Goal: Information Seeking & Learning: Learn about a topic

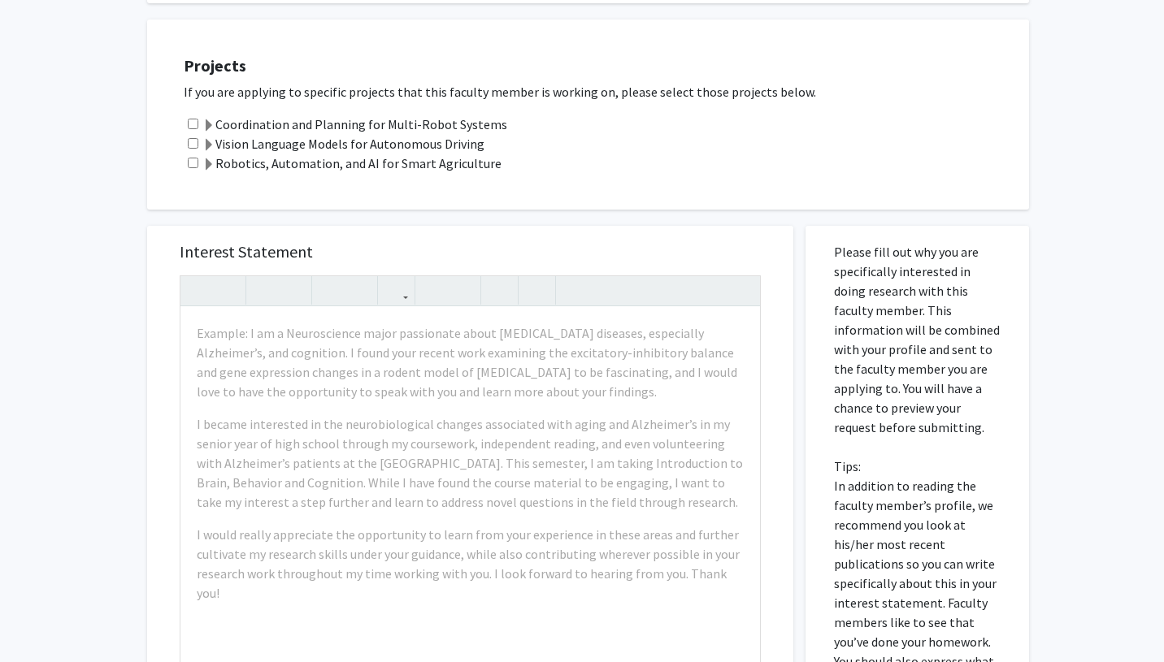
scroll to position [262, 0]
click at [194, 124] on input "checkbox" at bounding box center [193, 124] width 11 height 11
checkbox input "true"
click at [191, 144] on input "checkbox" at bounding box center [193, 144] width 11 height 11
checkbox input "true"
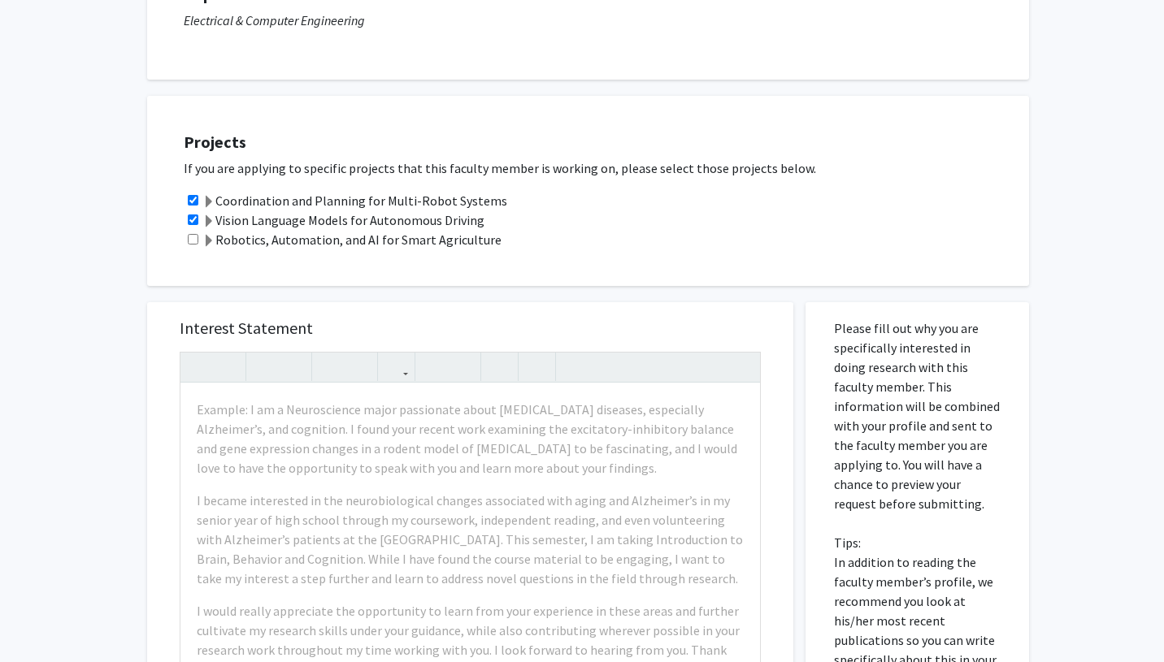
scroll to position [0, 0]
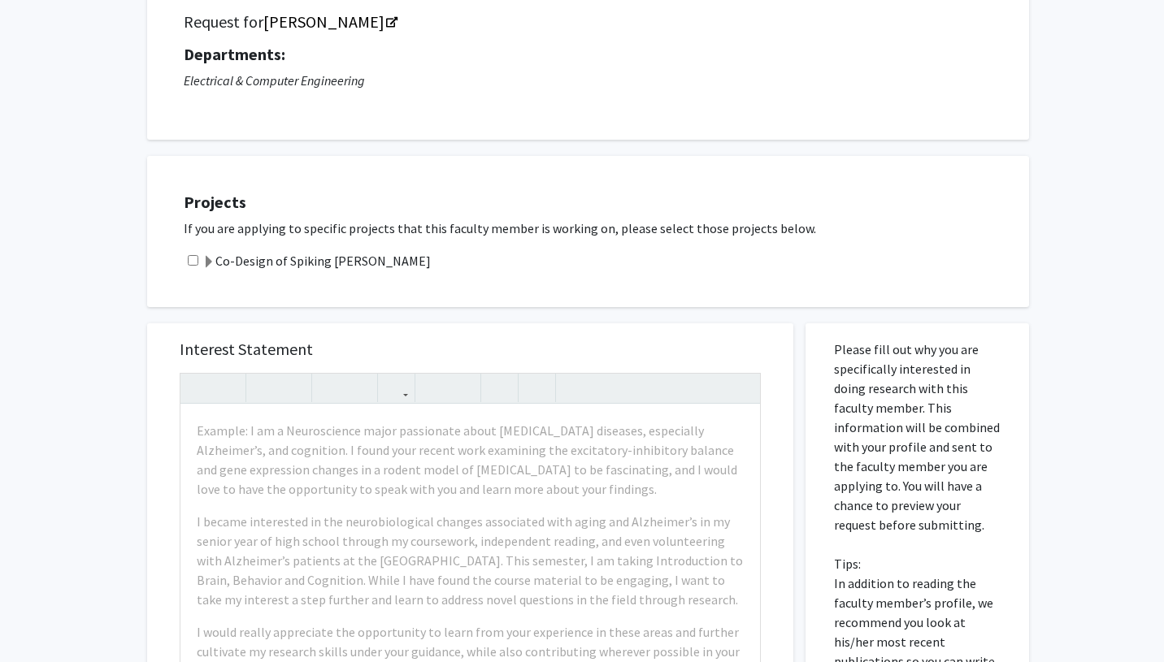
scroll to position [132, 0]
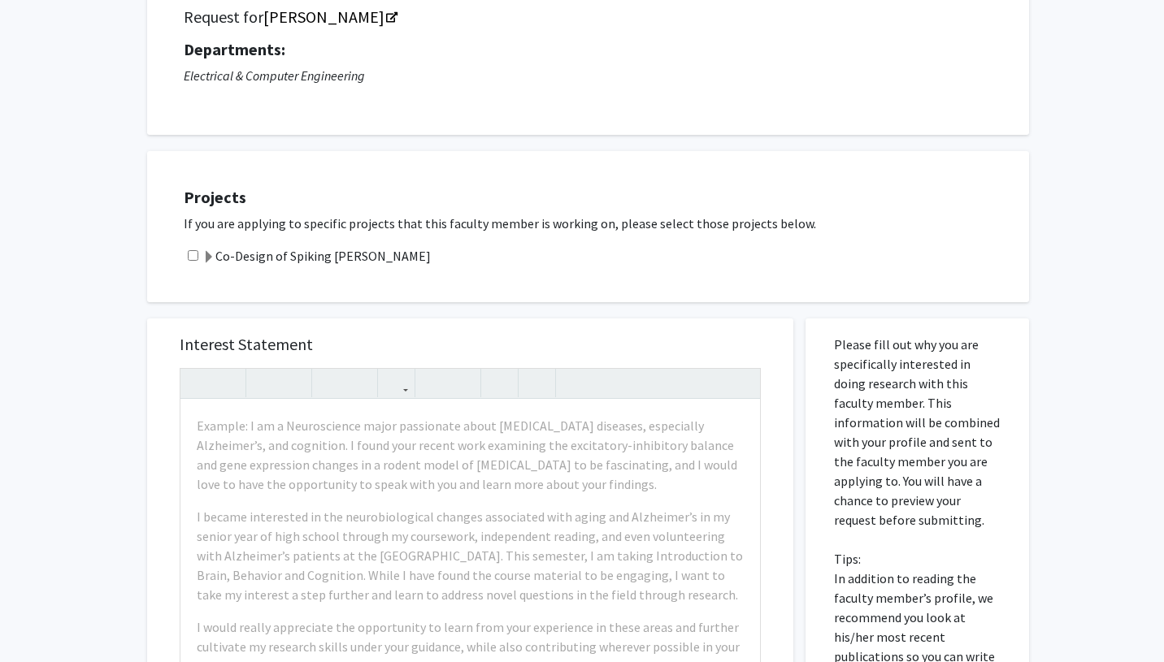
click at [195, 252] on input "checkbox" at bounding box center [193, 255] width 11 height 11
checkbox input "true"
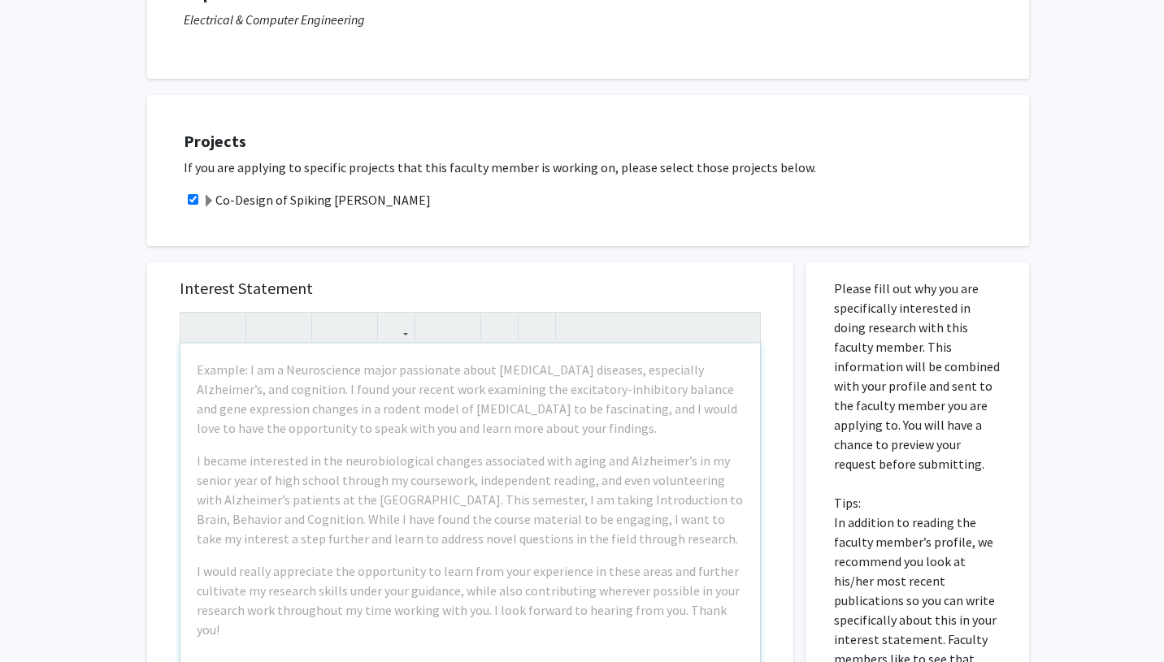
scroll to position [0, 0]
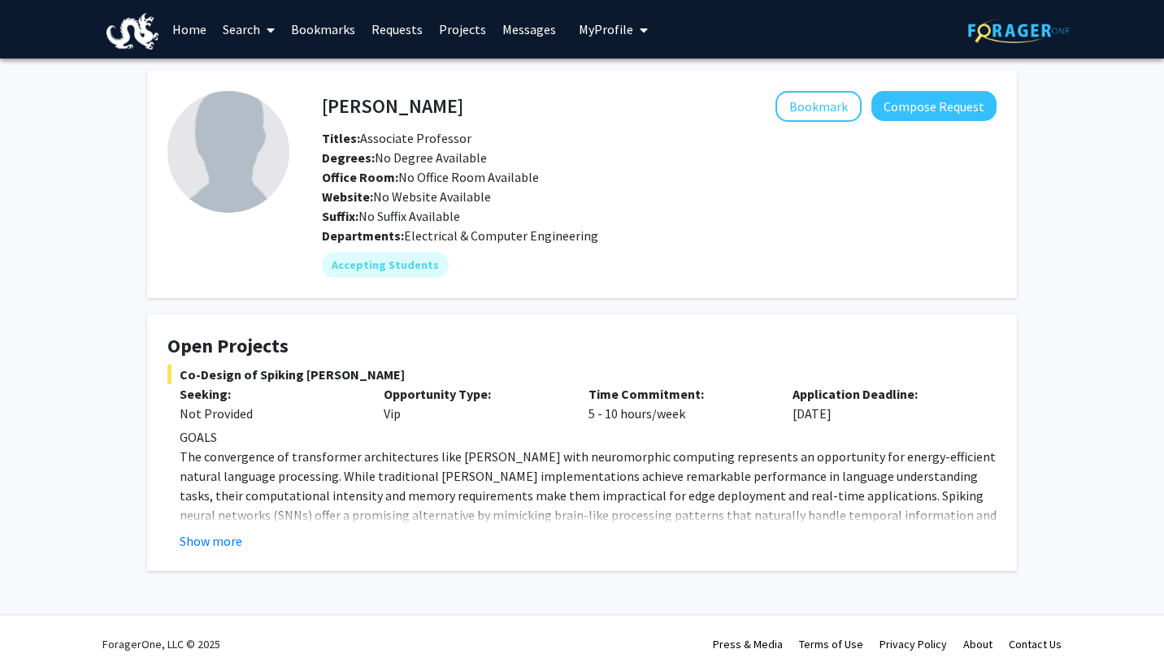
scroll to position [11, 0]
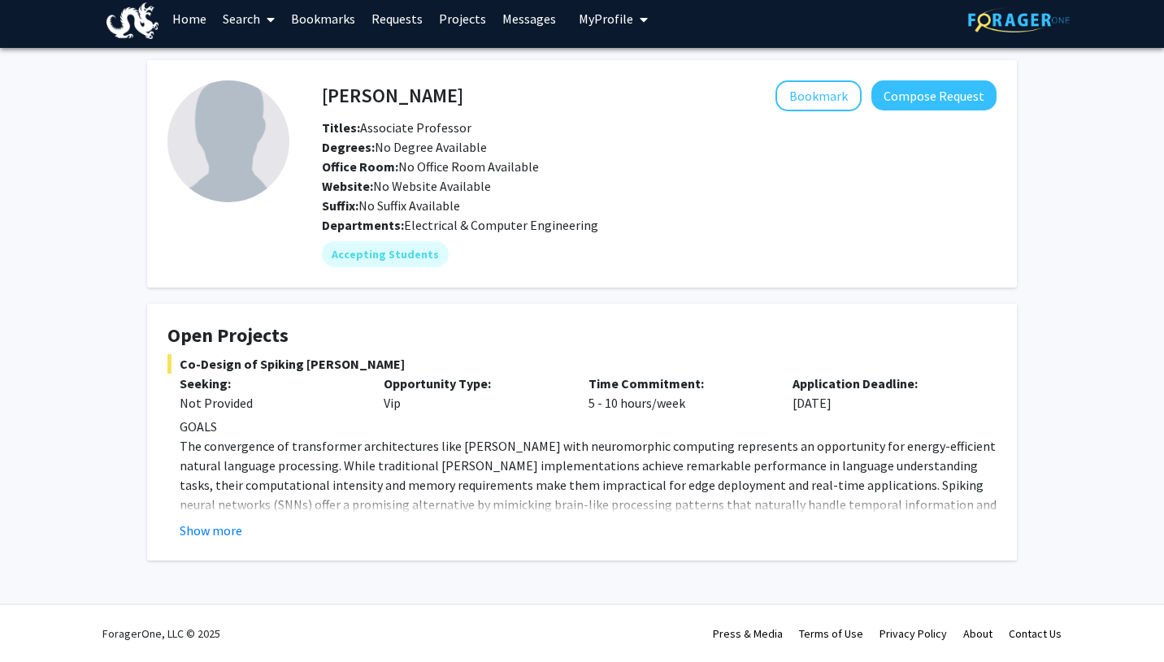
click at [236, 518] on fg-read-more "GOALS The convergence of transformer architectures like [PERSON_NAME] with neur…" at bounding box center [581, 479] width 829 height 124
click at [235, 527] on button "Show more" at bounding box center [211, 531] width 63 height 20
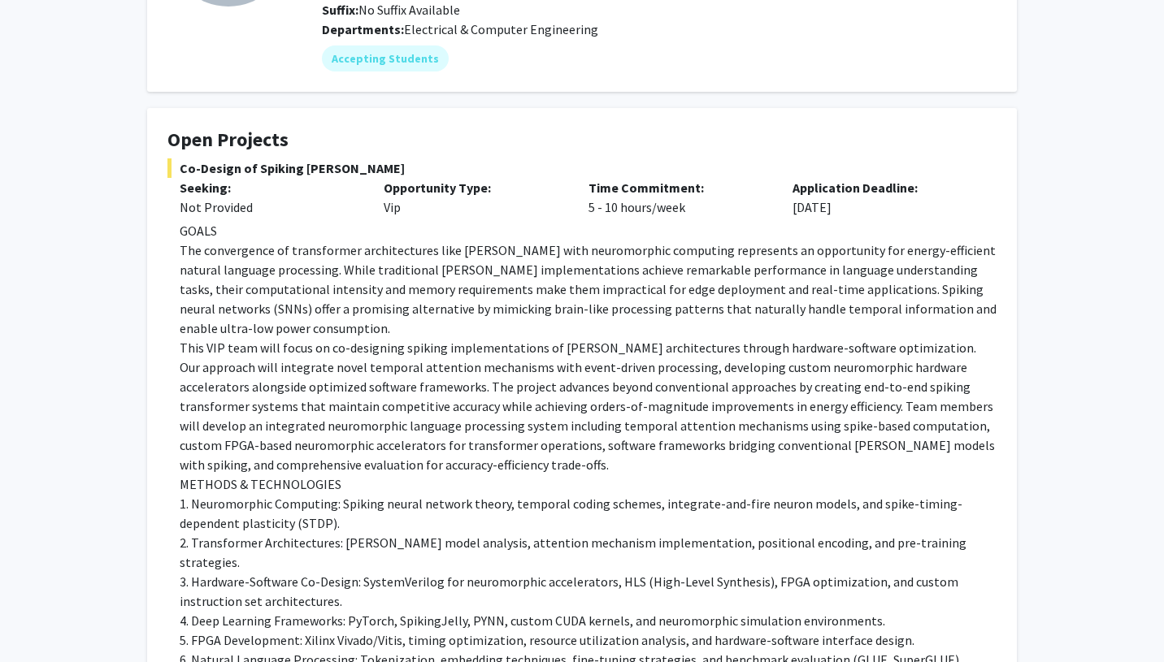
scroll to position [209, 0]
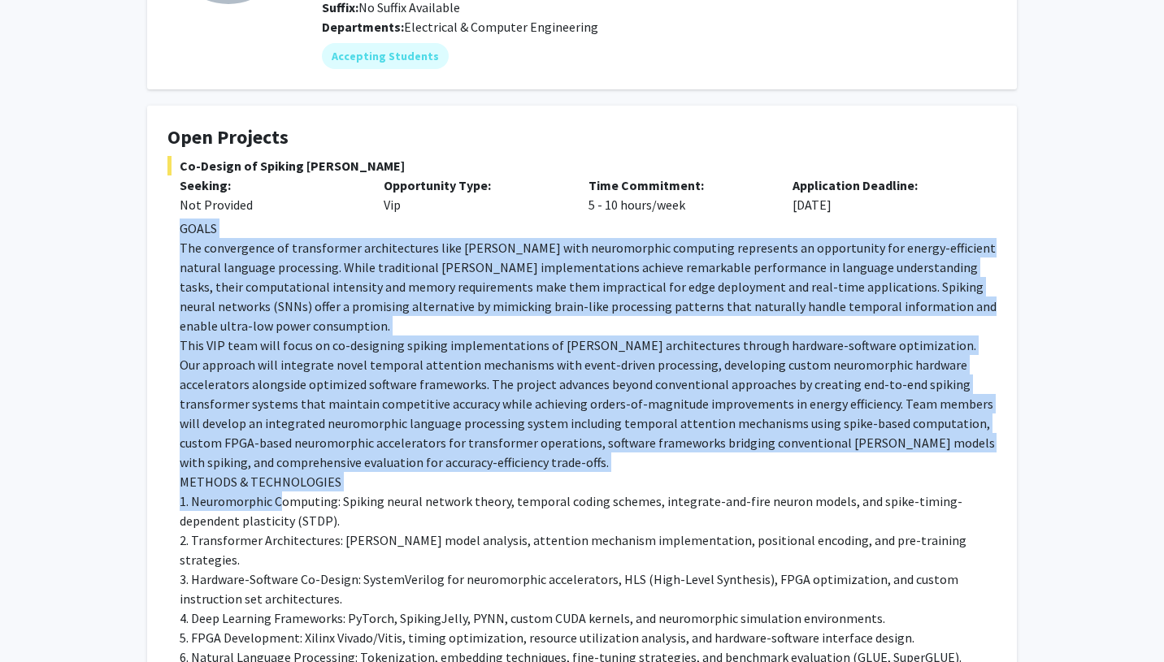
drag, startPoint x: 179, startPoint y: 231, endPoint x: 288, endPoint y: 512, distance: 301.8
click at [288, 512] on div "GOALS The convergence of transformer architectures like [PERSON_NAME] with neur…" at bounding box center [588, 628] width 817 height 819
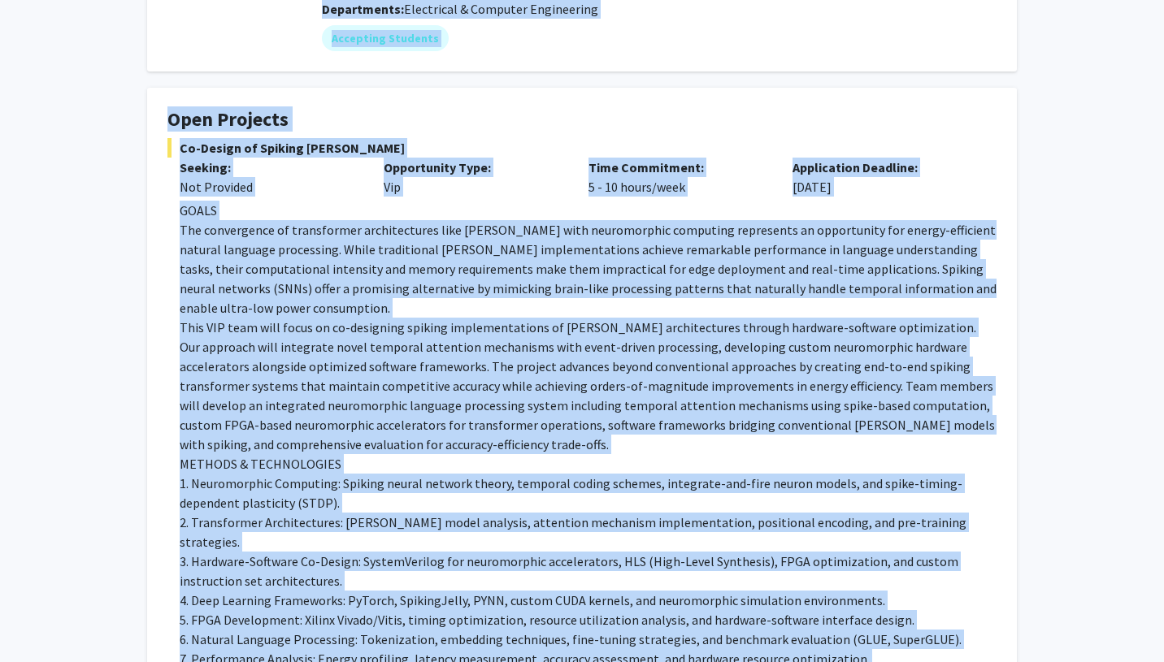
scroll to position [207, 0]
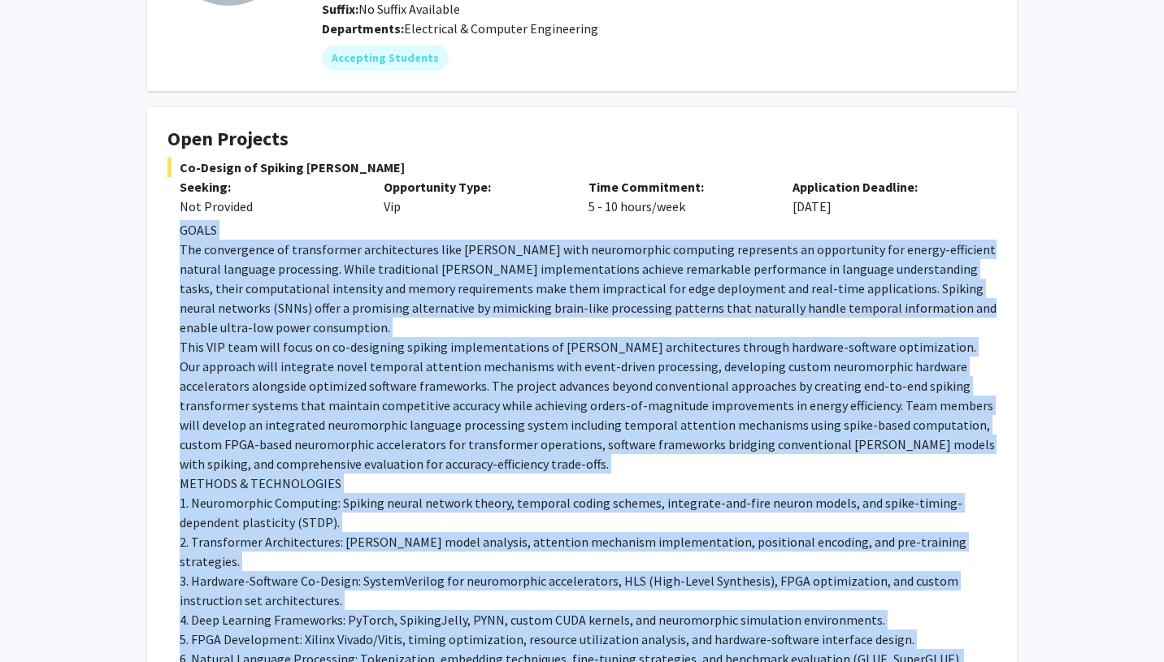
drag, startPoint x: 292, startPoint y: 471, endPoint x: 180, endPoint y: 228, distance: 267.3
click at [180, 228] on div "GOALS The convergence of transformer architectures like BERT with neuromorphic …" at bounding box center [588, 629] width 817 height 819
copy div "GOALS The convergence of transformer architectures like BERT with neuromorphic …"
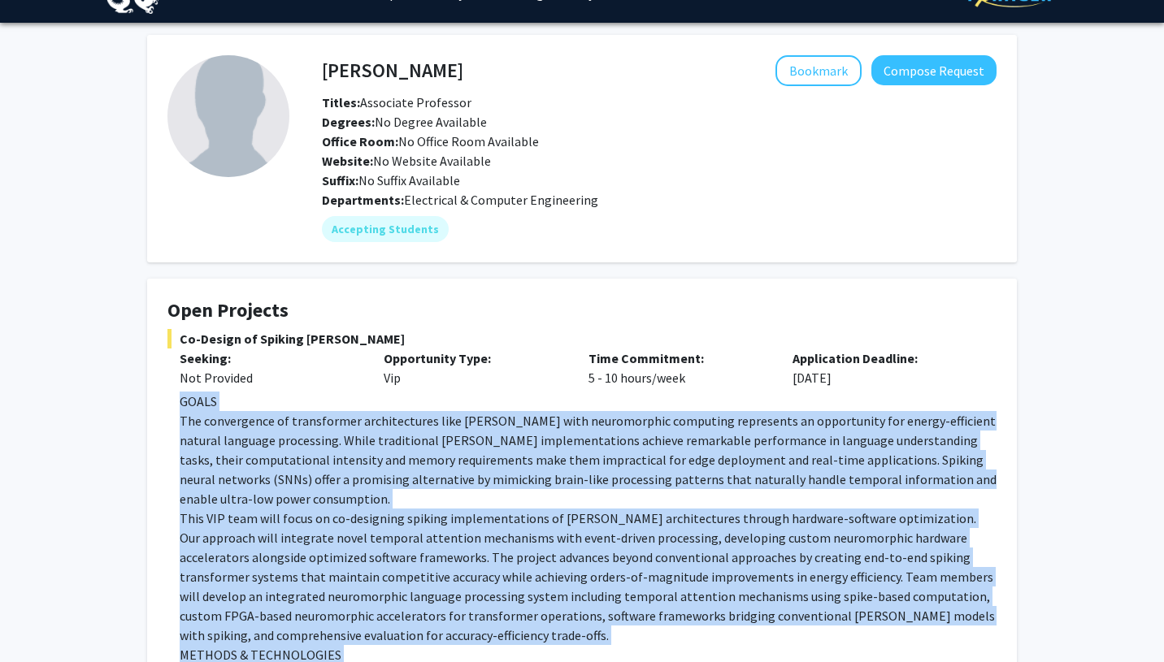
scroll to position [0, 0]
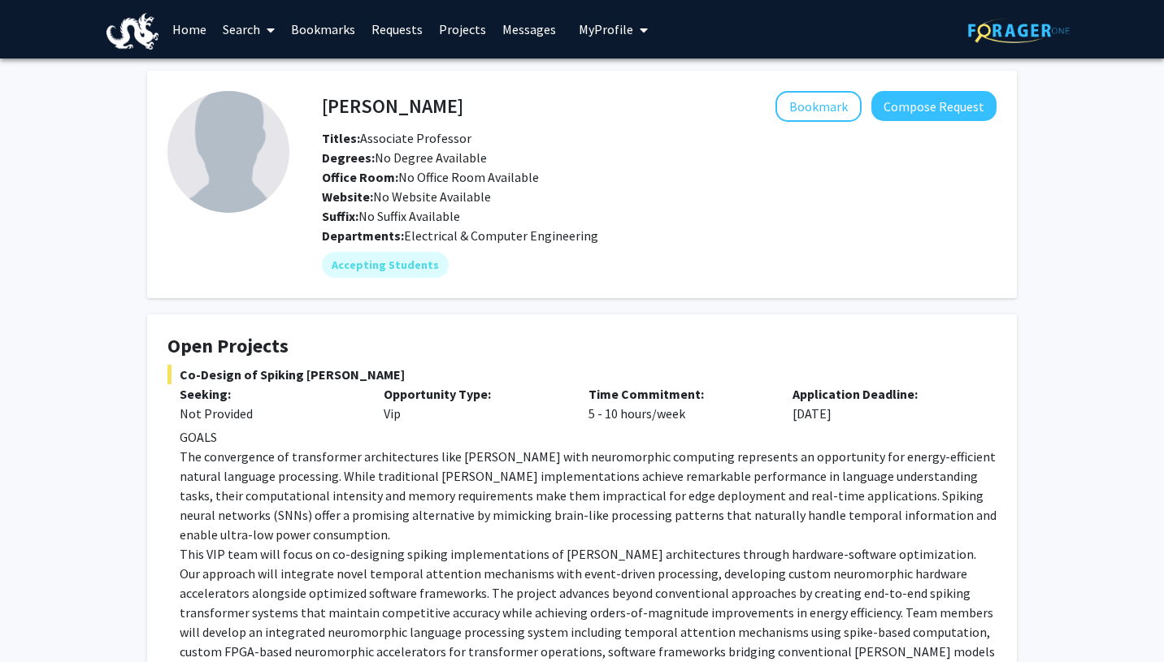
click at [230, 28] on link "Search" at bounding box center [249, 29] width 68 height 57
click at [1030, 40] on img at bounding box center [1019, 30] width 102 height 25
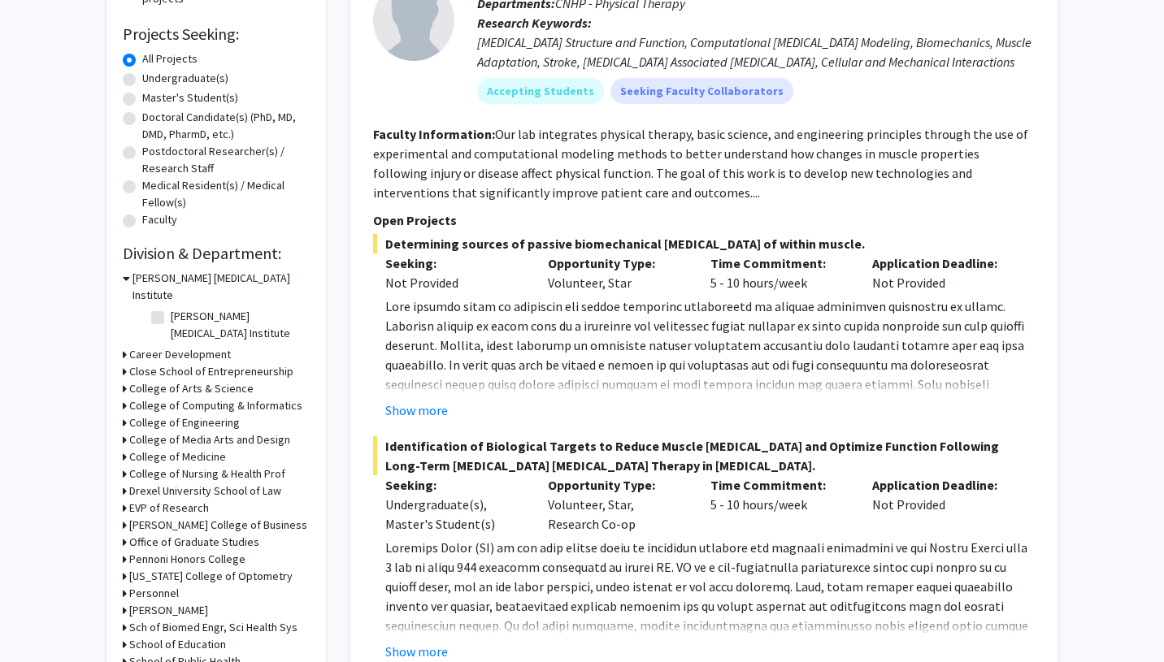
scroll to position [258, 0]
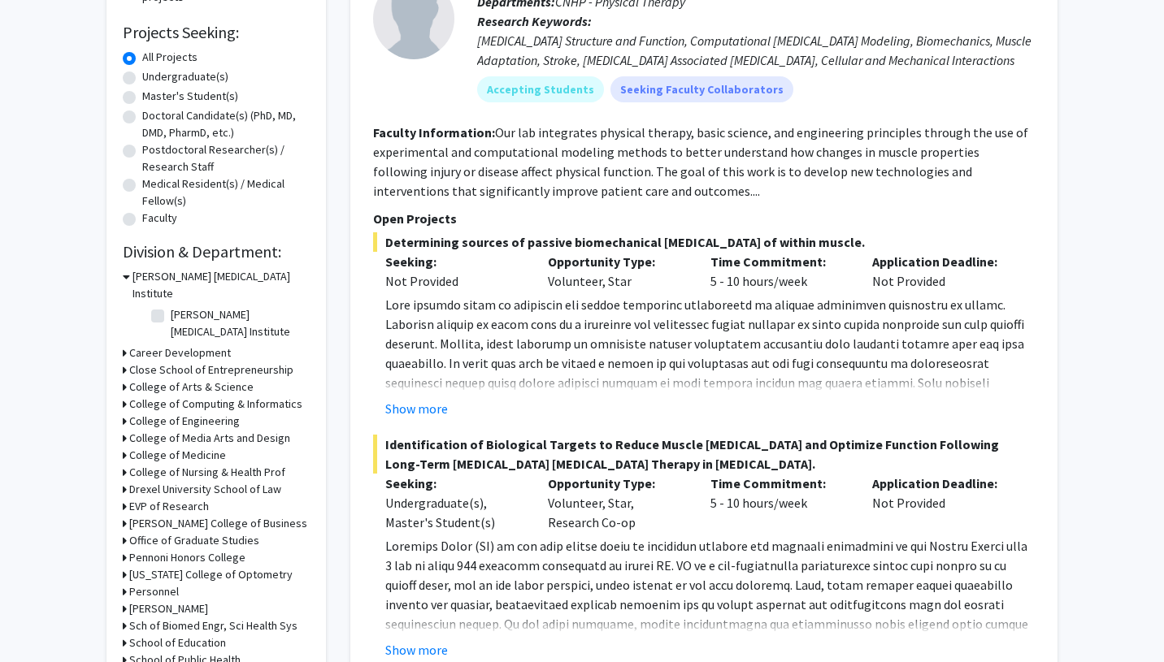
click at [172, 396] on h3 "College of Computing & Informatics" at bounding box center [215, 404] width 173 height 17
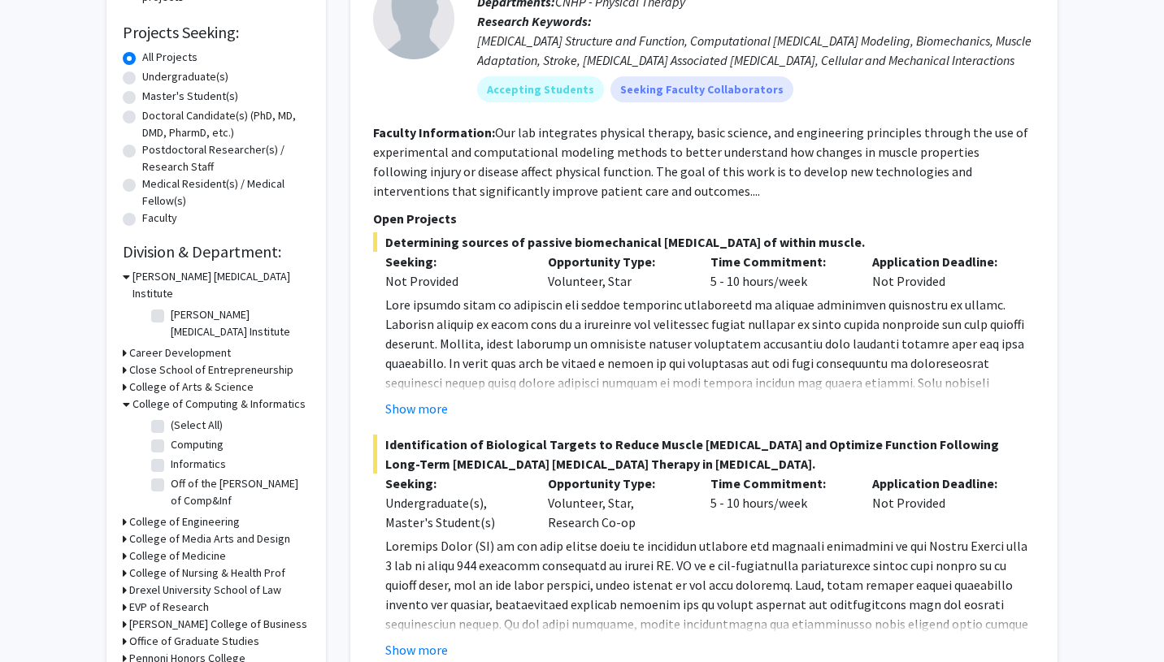
click at [171, 417] on label "(Select All)" at bounding box center [197, 425] width 52 height 17
click at [171, 417] on input "(Select All)" at bounding box center [176, 422] width 11 height 11
checkbox input "true"
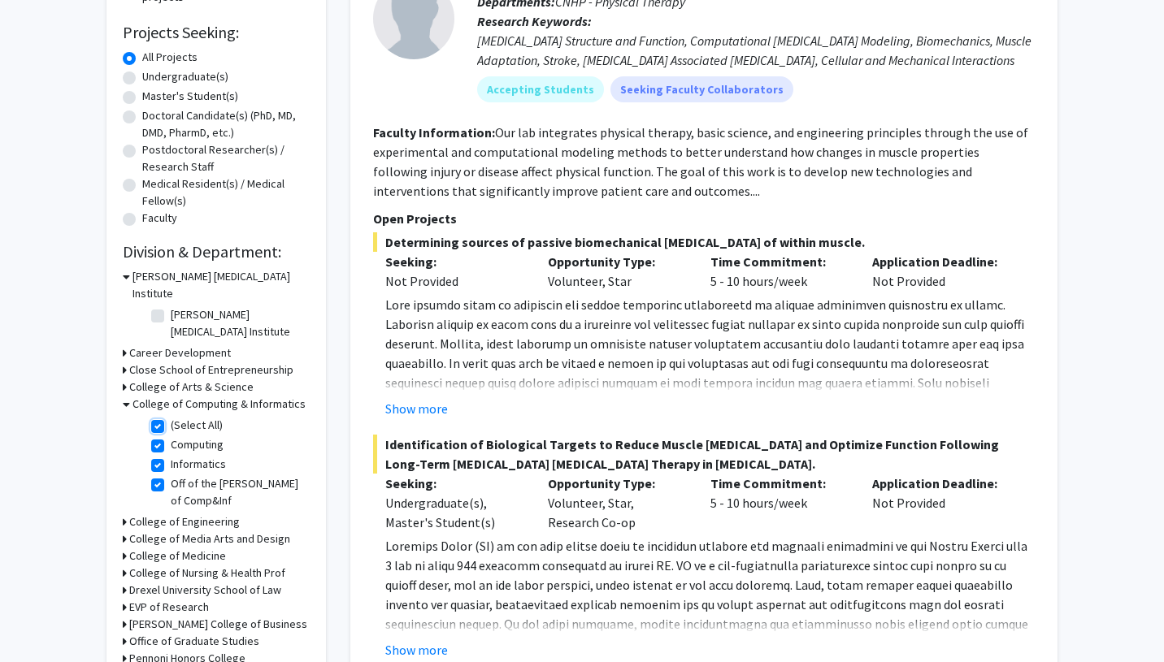
checkbox input "true"
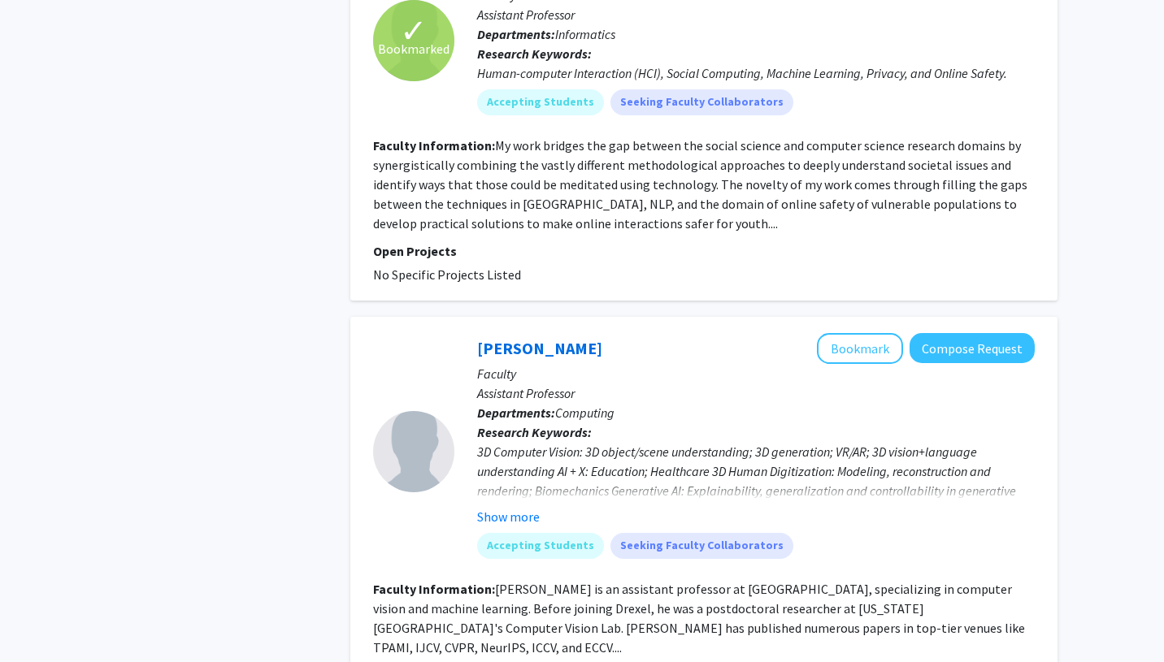
scroll to position [5016, 0]
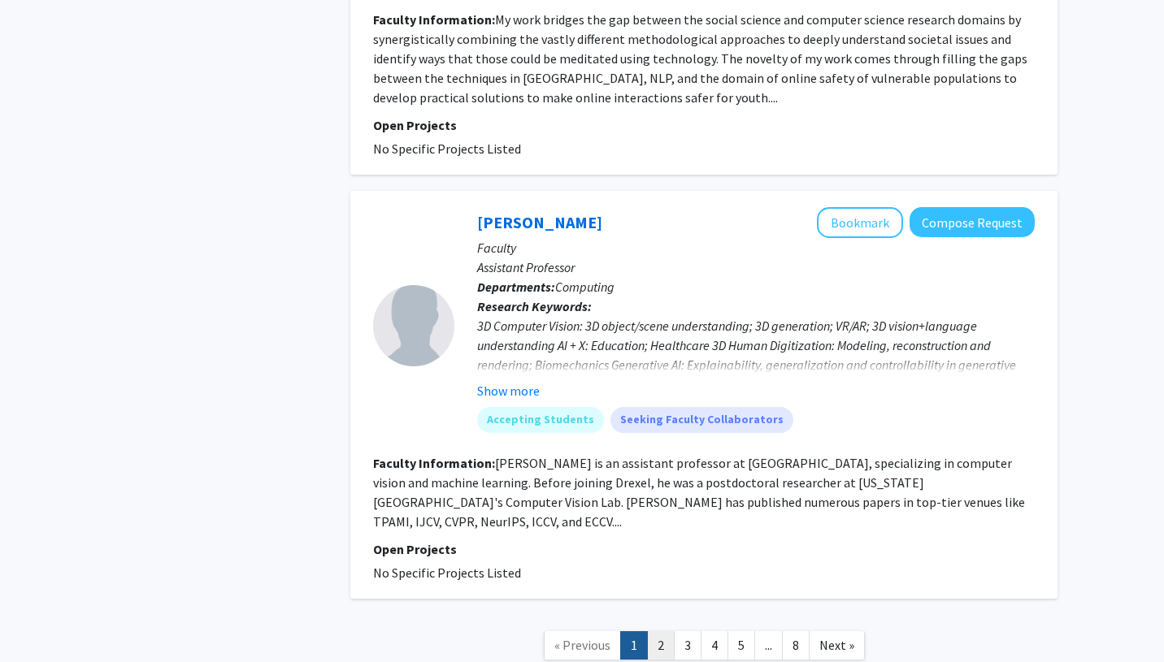
click at [660, 631] on link "2" at bounding box center [661, 645] width 28 height 28
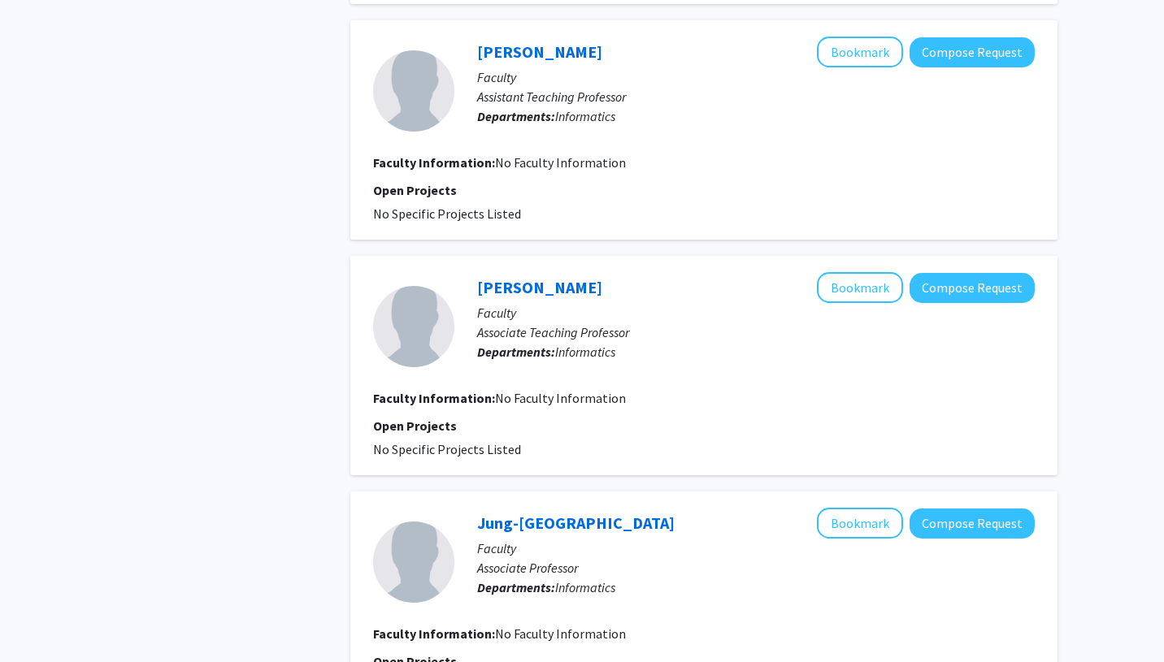
scroll to position [2217, 0]
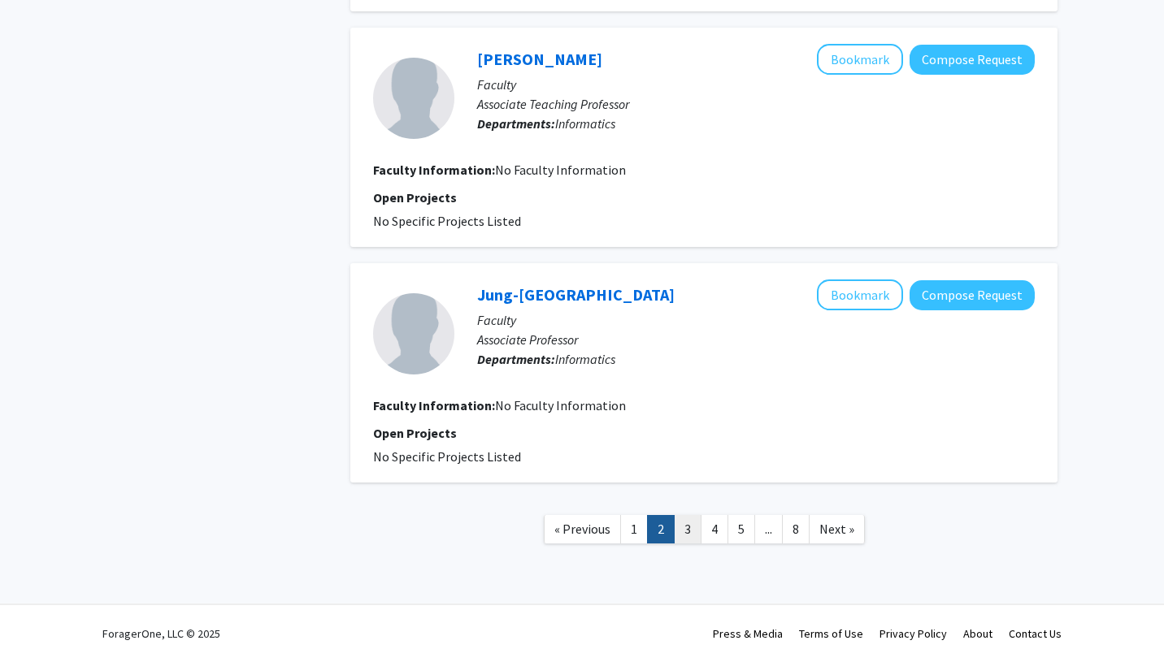
click at [678, 526] on link "3" at bounding box center [688, 529] width 28 height 28
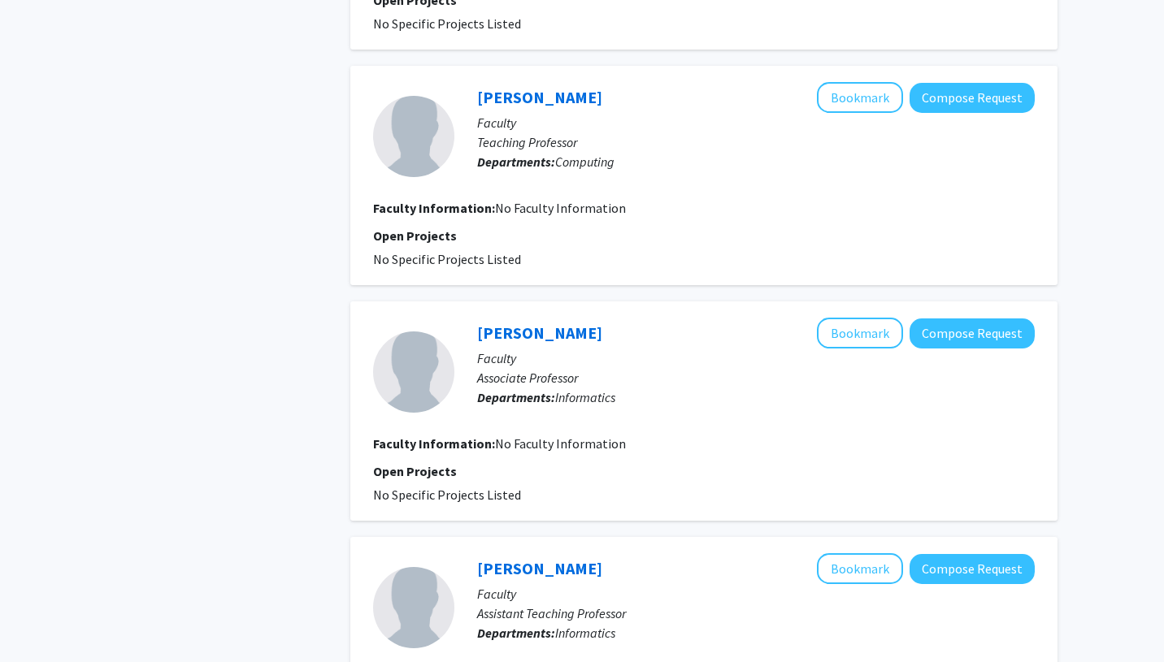
scroll to position [2022, 0]
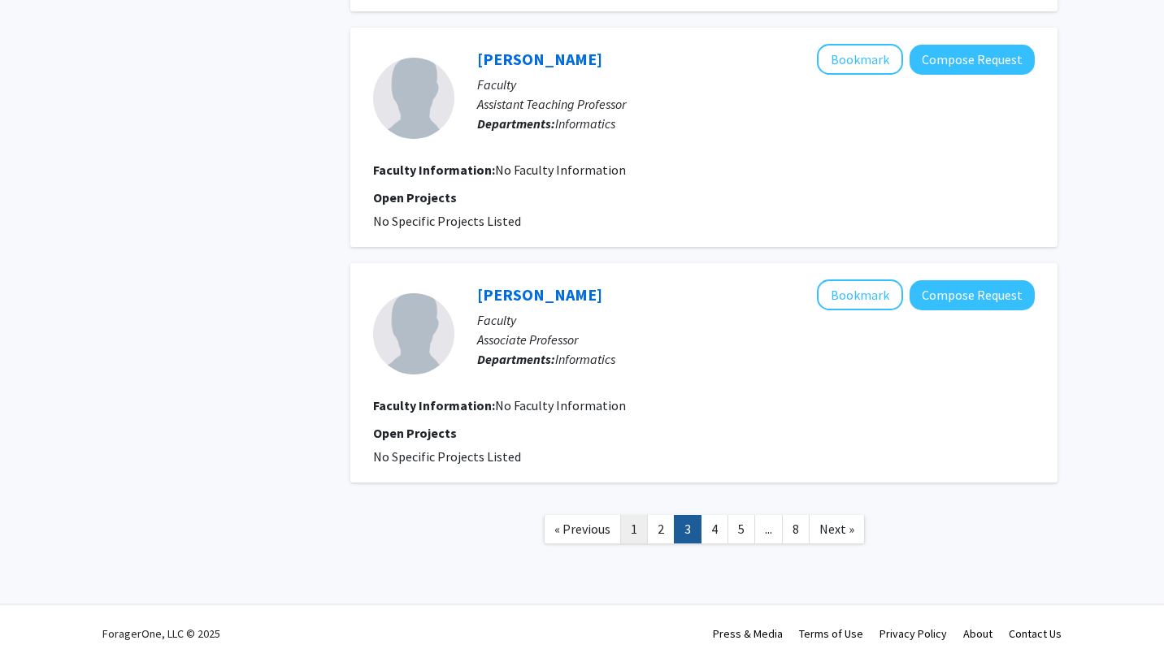
click at [630, 518] on link "1" at bounding box center [634, 529] width 28 height 28
